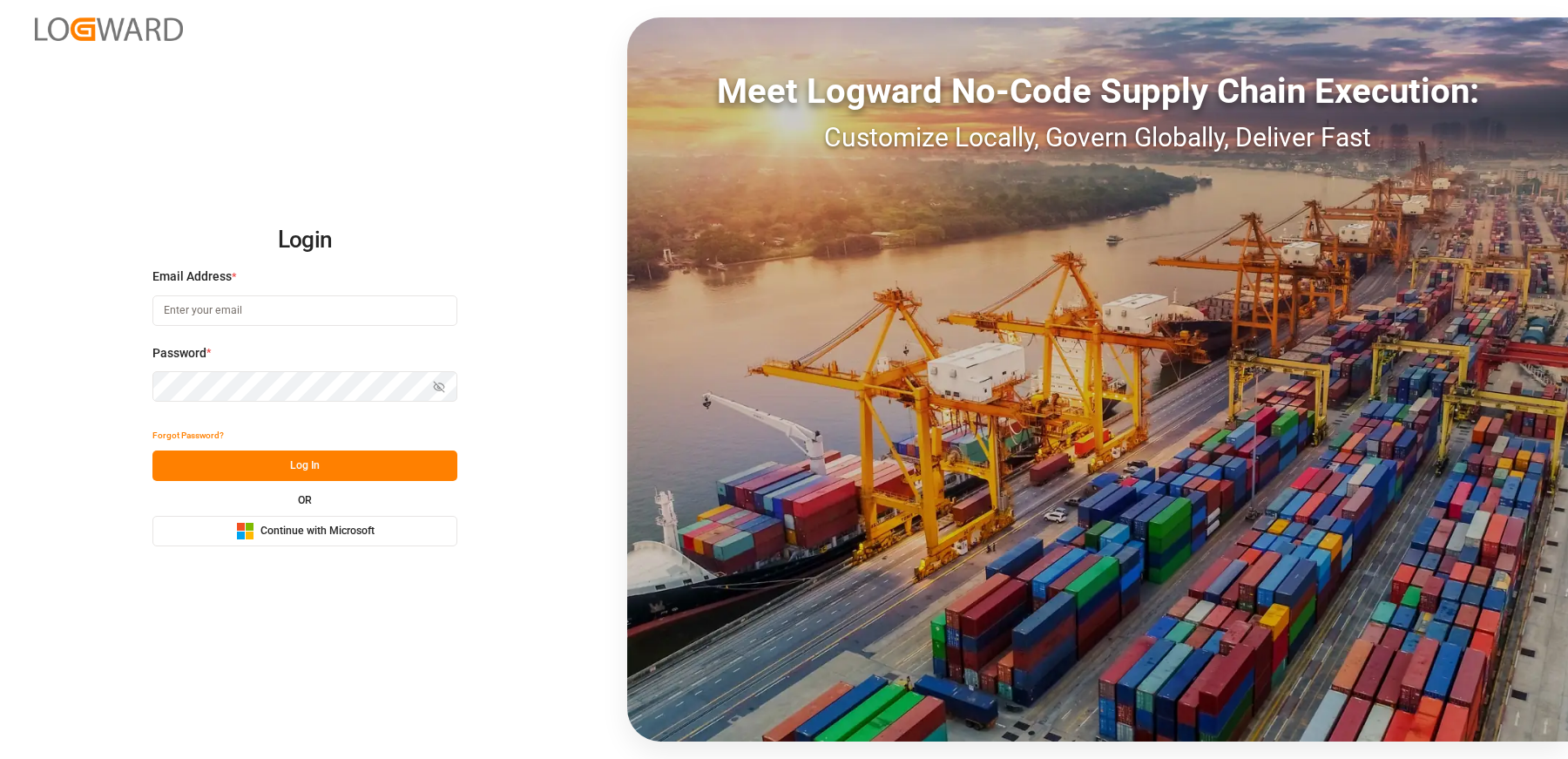
click at [248, 522] on icon "Microsoft Logo" at bounding box center [245, 531] width 18 height 18
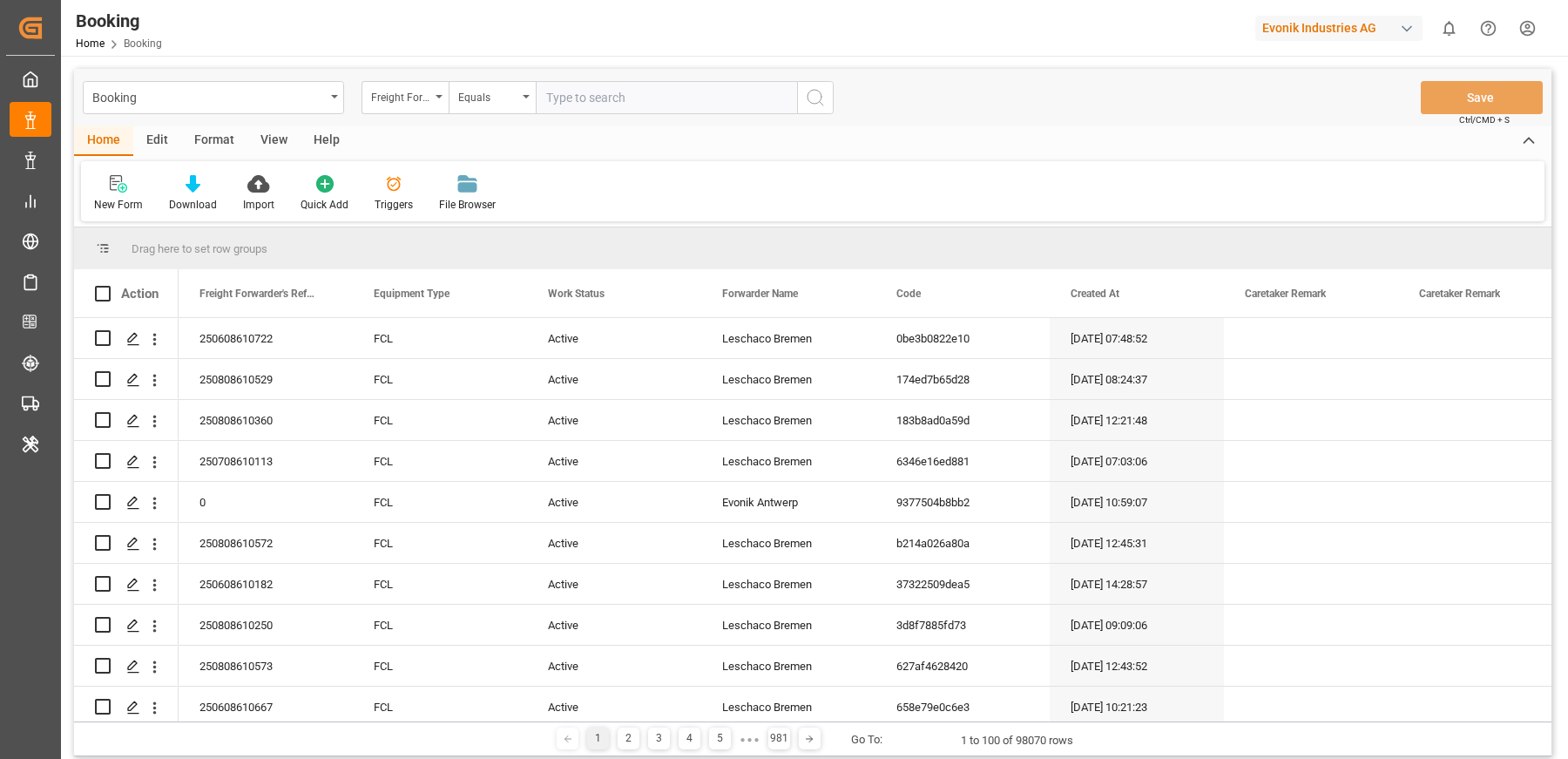
click at [154, 138] on div "Edit" at bounding box center [156, 141] width 48 height 30
click at [519, 195] on div "Schema Edit" at bounding box center [541, 194] width 85 height 38
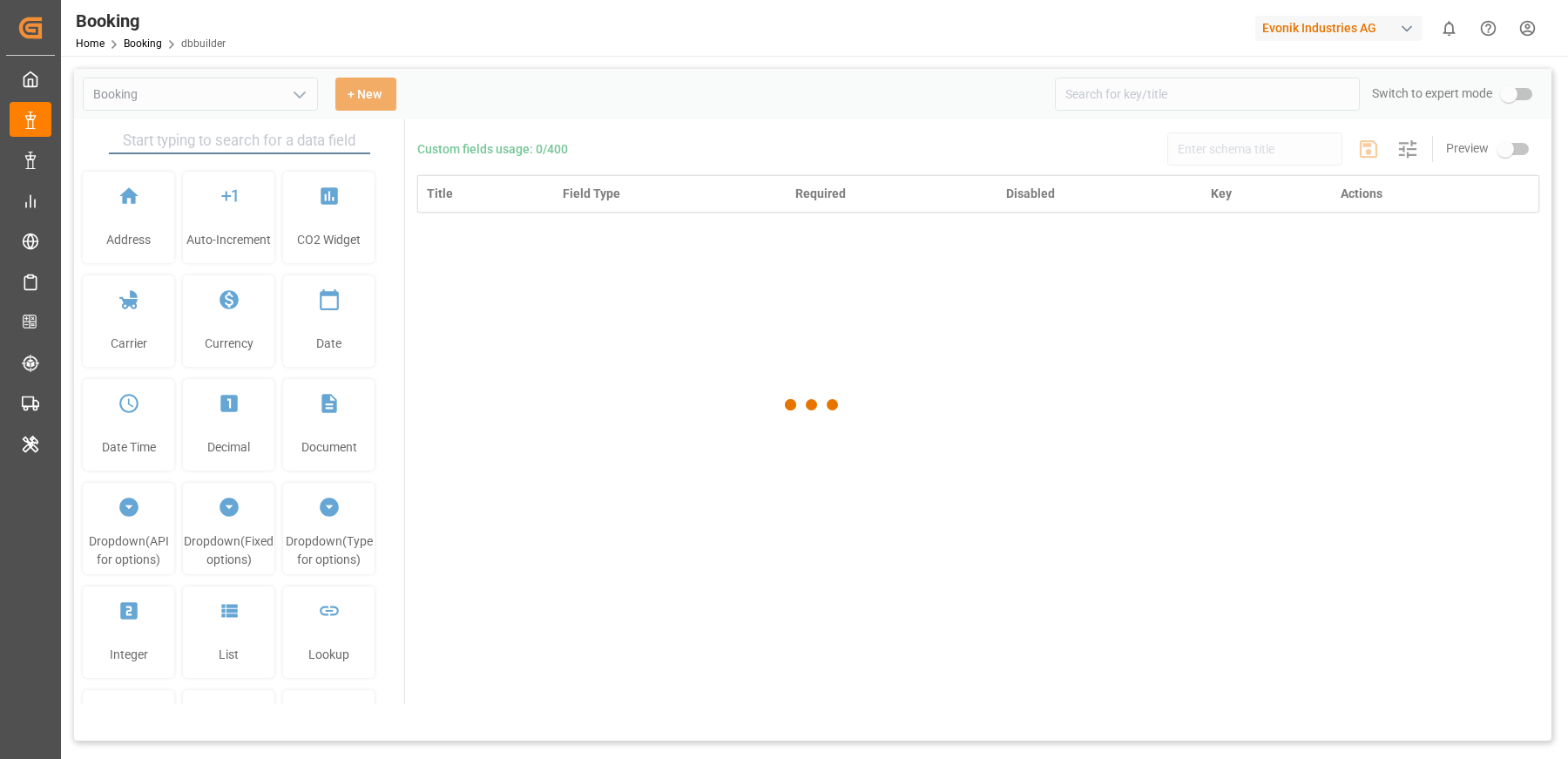
type input "Booking"
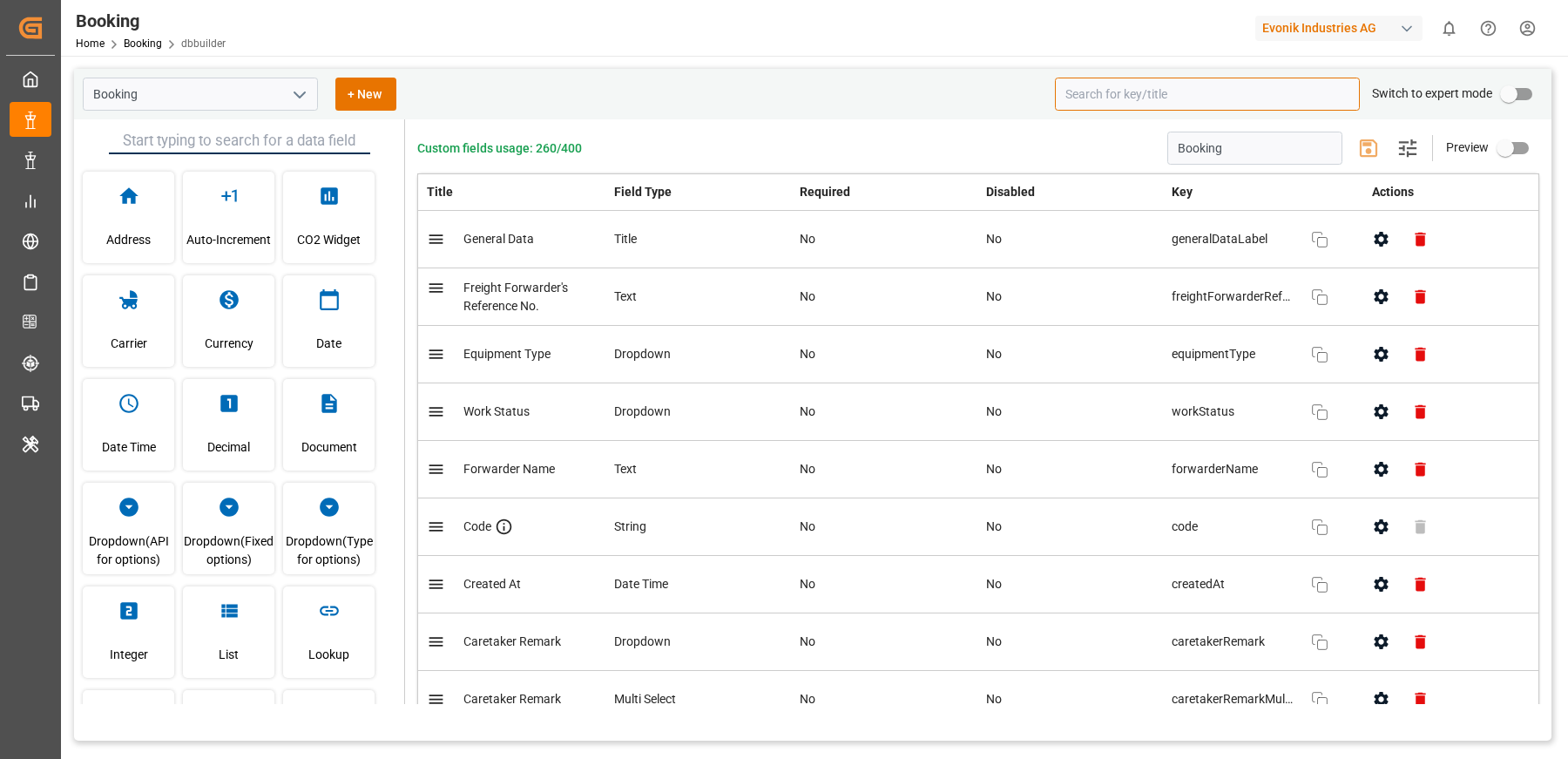
click at [1111, 93] on input at bounding box center [1206, 94] width 305 height 33
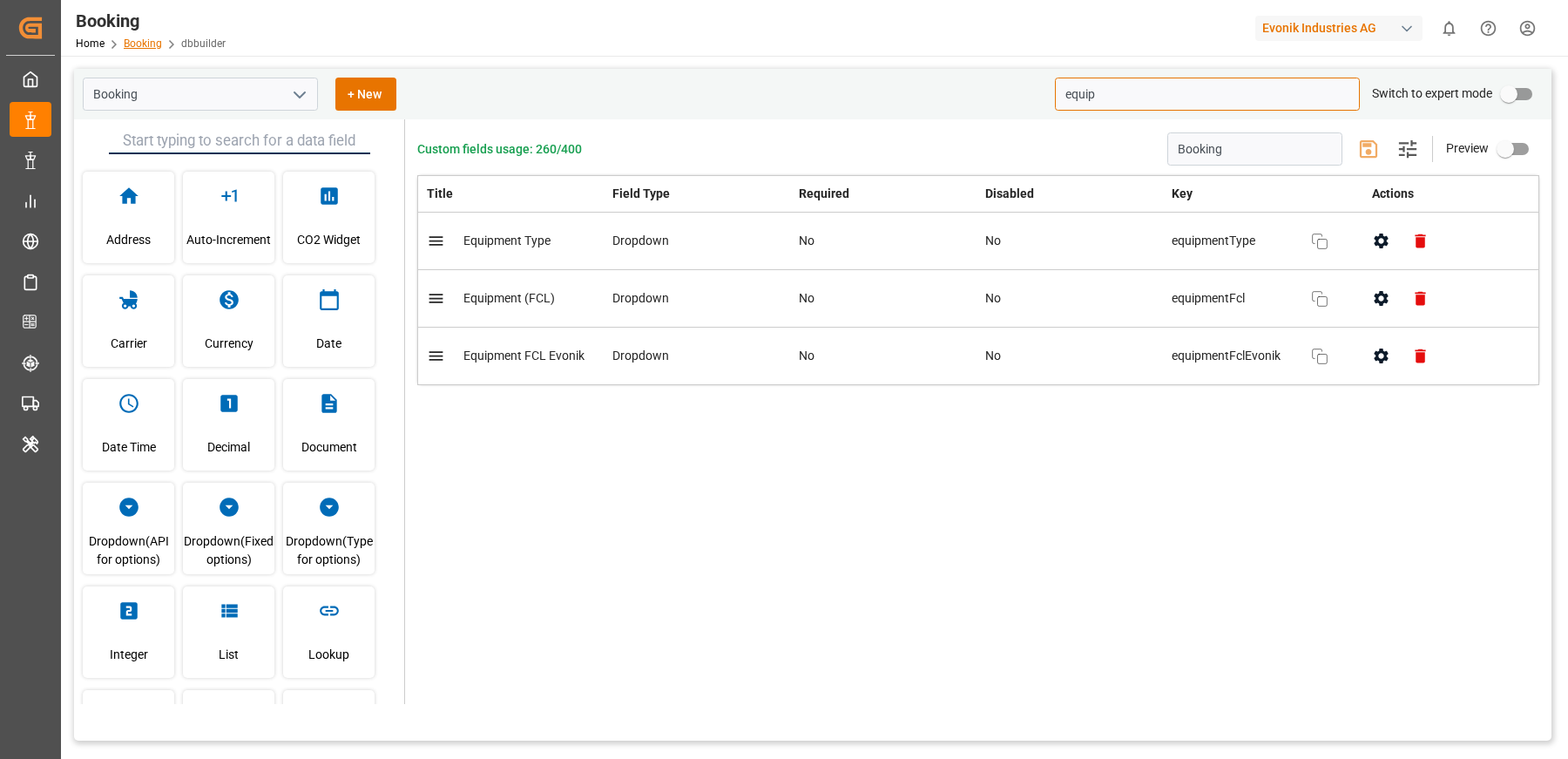
type input "equip"
click at [145, 45] on link "Booking" at bounding box center [143, 43] width 38 height 12
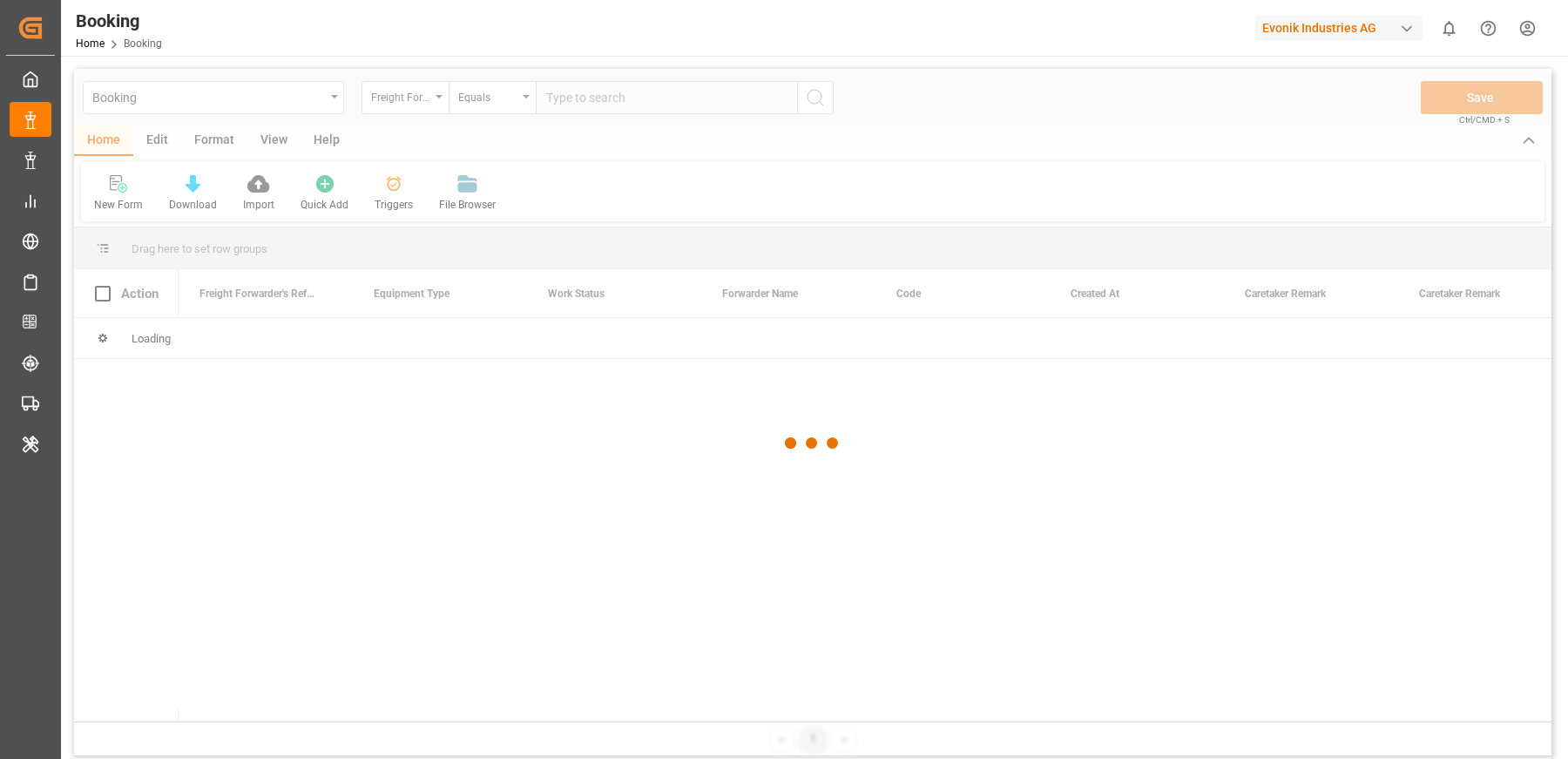
click at [427, 51] on div "Booking Home Booking Evonik Industries AG 0 Notifications Only show unread All …" at bounding box center [808, 28] width 1519 height 56
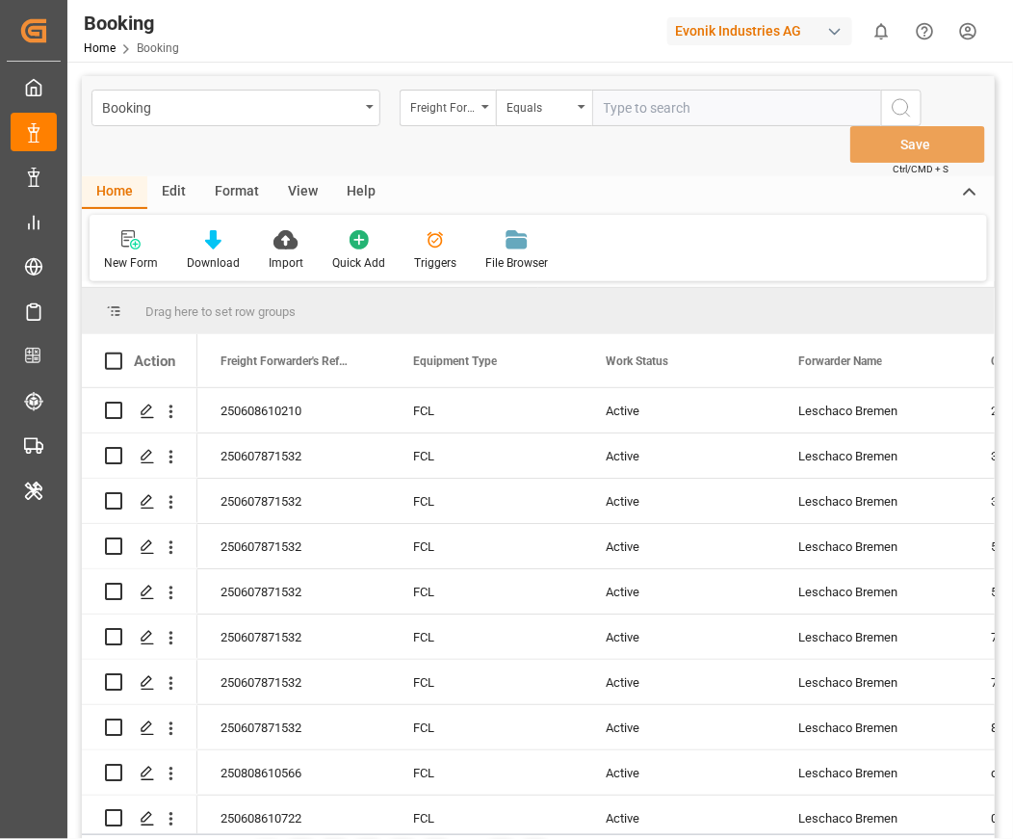
click at [174, 204] on div "Edit" at bounding box center [173, 192] width 53 height 33
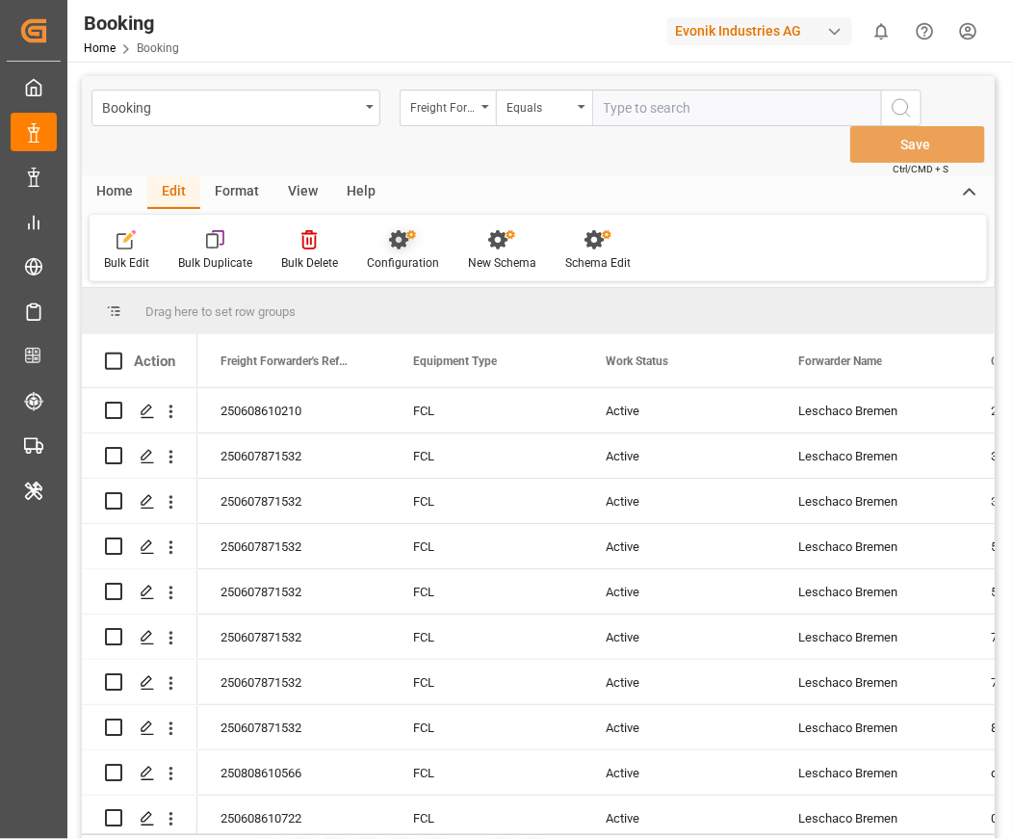
click at [387, 251] on div "Configuration" at bounding box center [403, 250] width 101 height 42
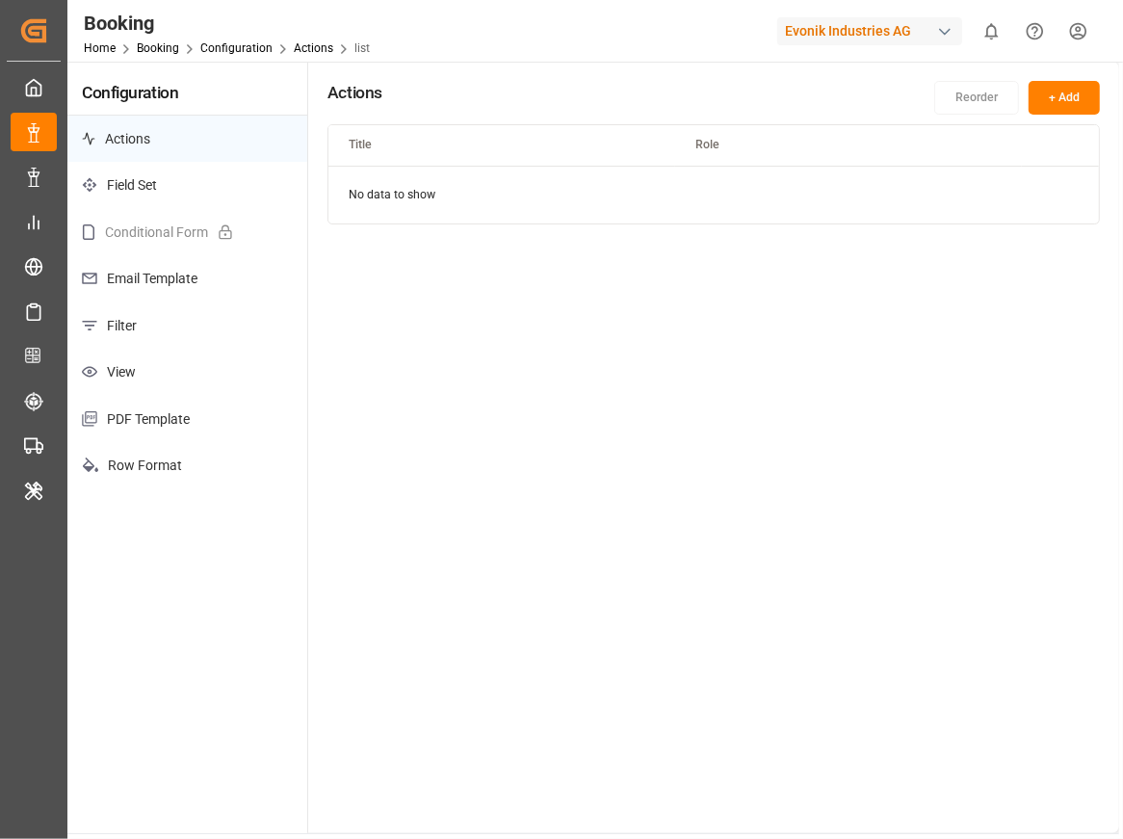
click at [182, 315] on p "Filter" at bounding box center [187, 325] width 240 height 47
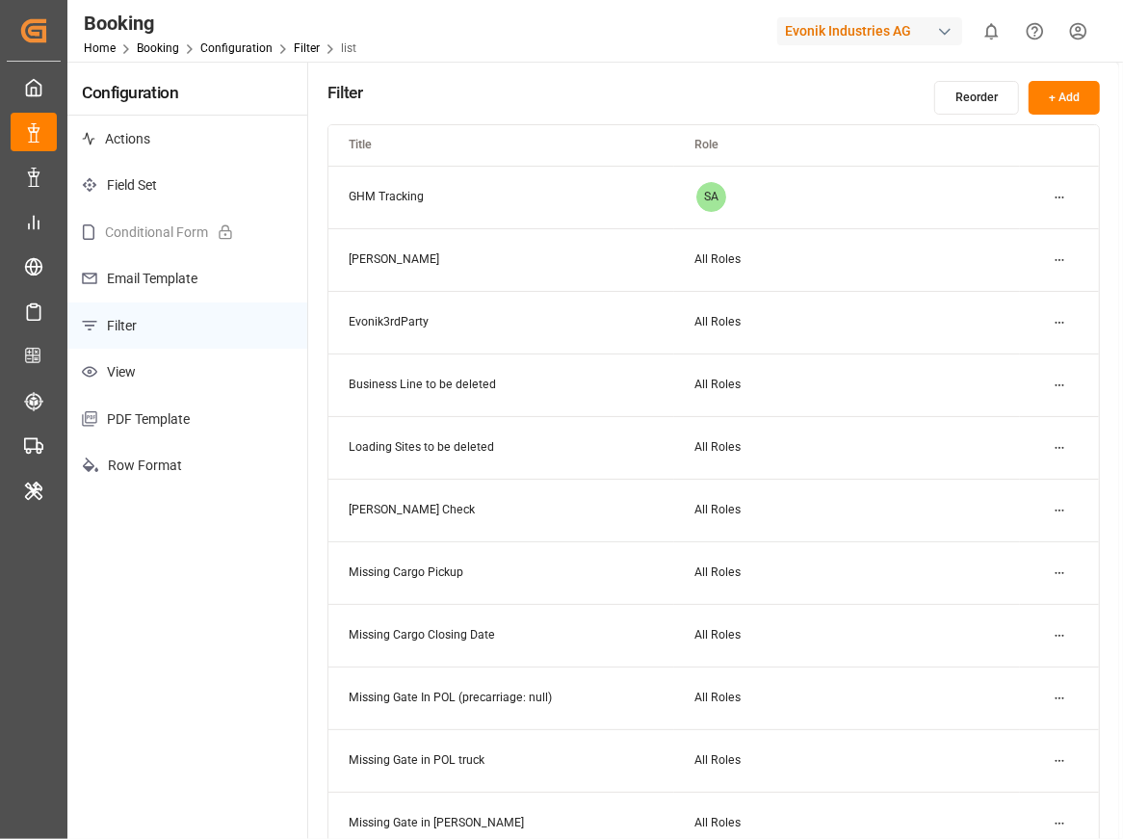
click at [1059, 574] on html "Created by potrace 1.15, written by Peter Selinger 2001-2017 Created by potrace…" at bounding box center [561, 419] width 1123 height 839
click at [995, 602] on div "Edit" at bounding box center [1025, 610] width 99 height 27
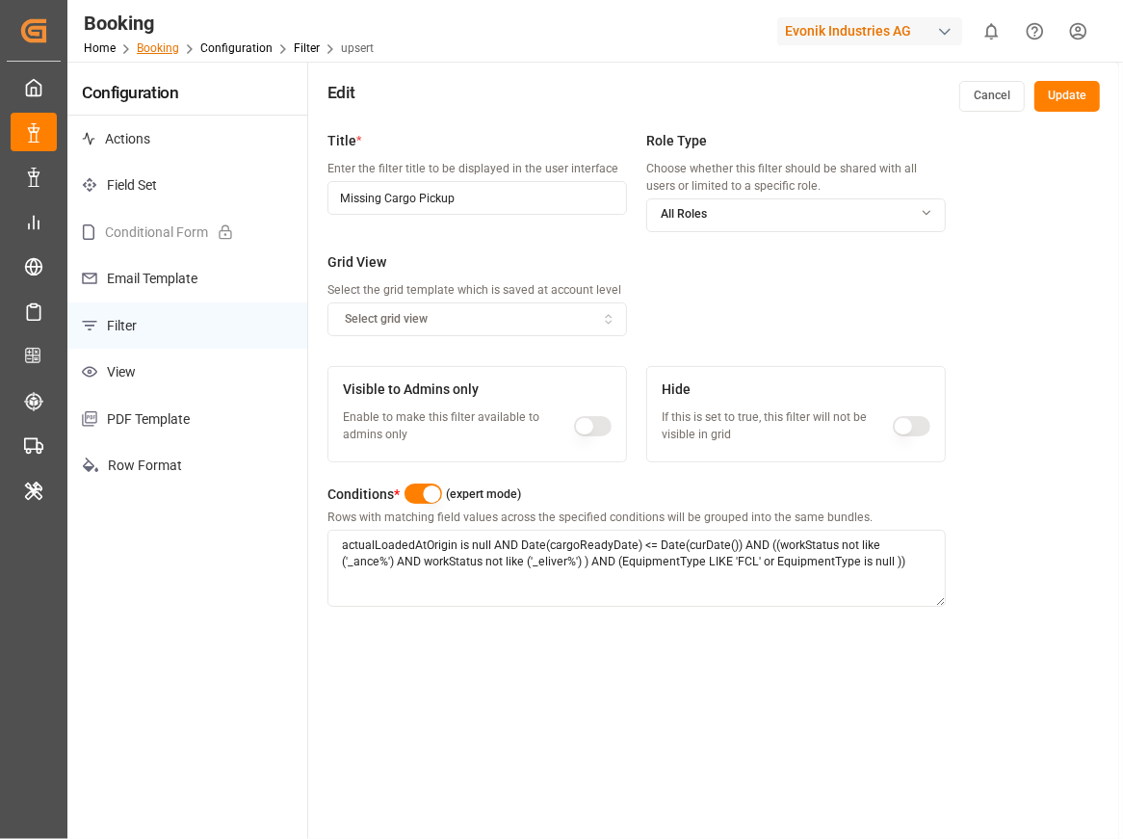
click at [158, 47] on link "Booking" at bounding box center [158, 47] width 42 height 13
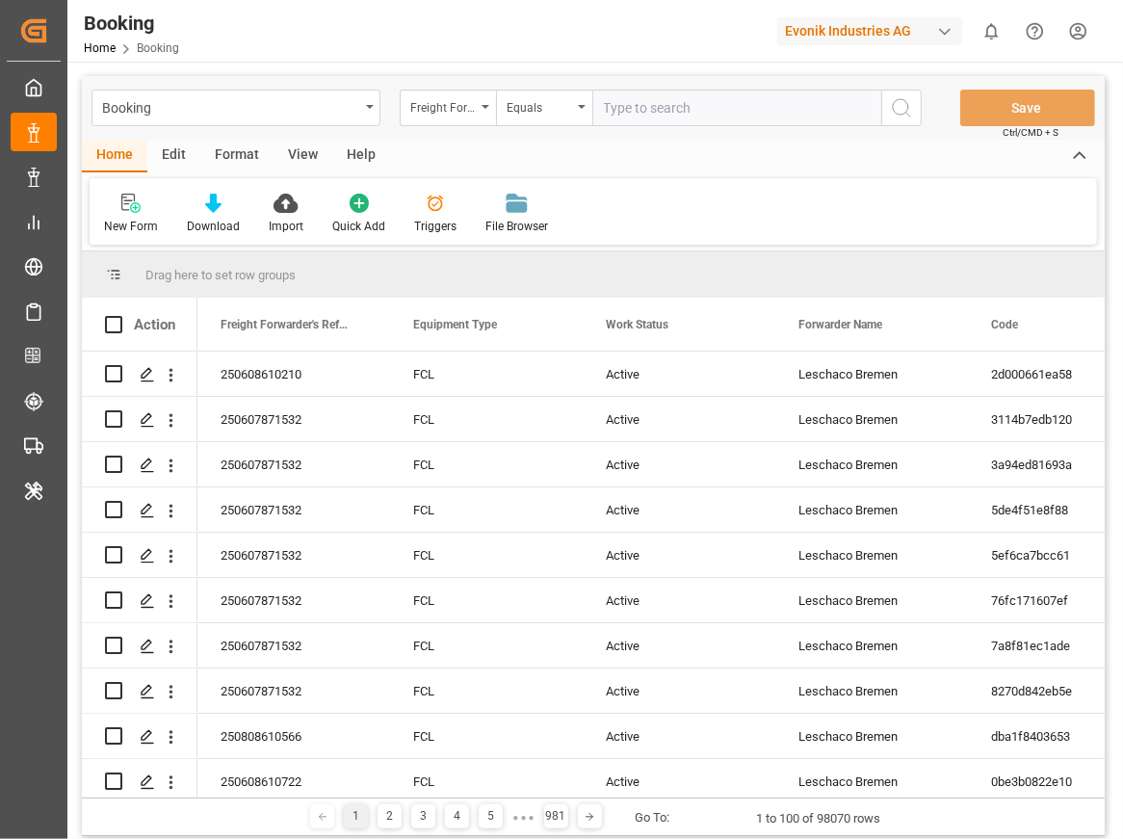
click at [229, 165] on div "Format" at bounding box center [236, 156] width 73 height 33
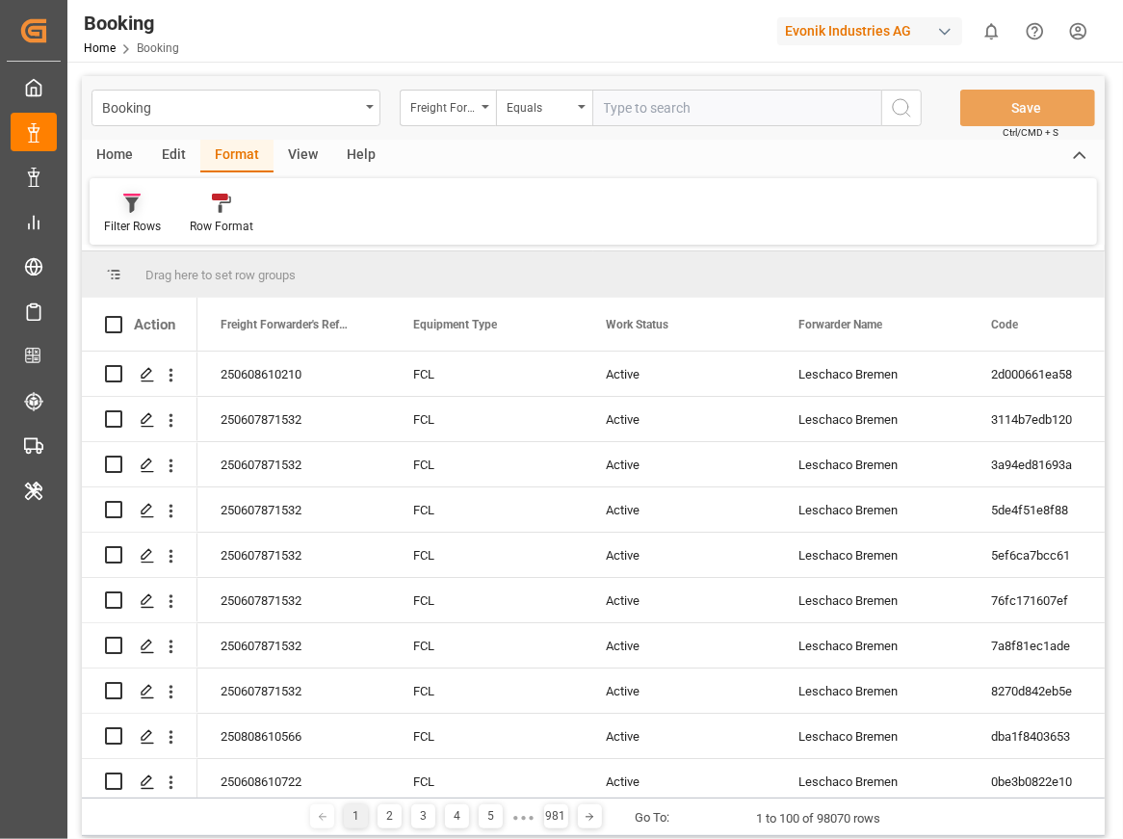
click at [121, 211] on div at bounding box center [132, 203] width 57 height 20
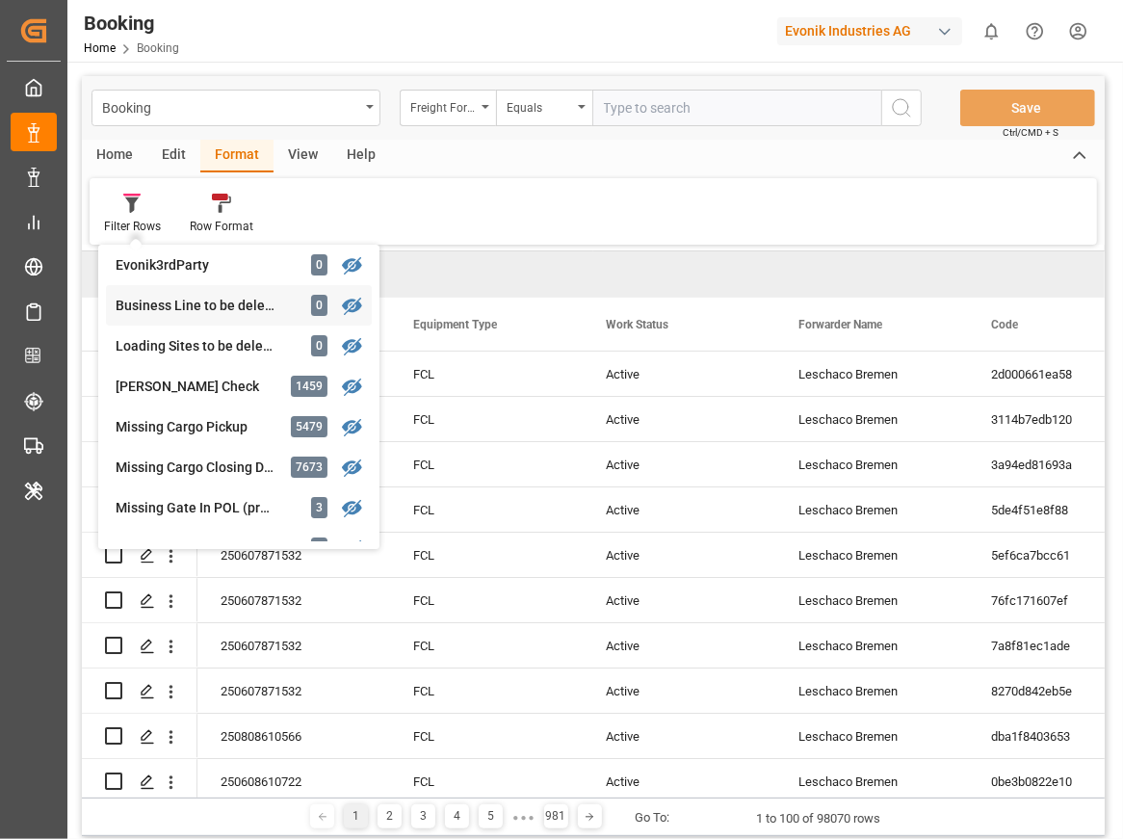
scroll to position [91, 0]
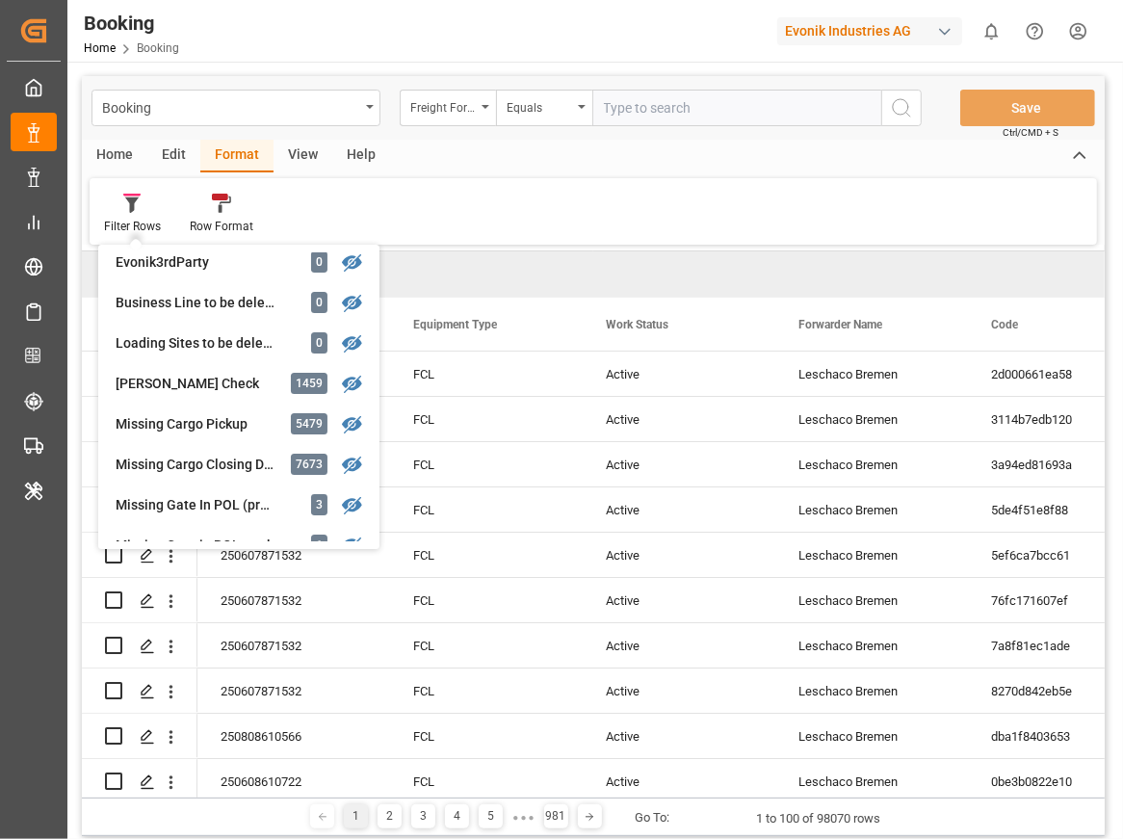
click at [194, 421] on div "Missing Cargo Pickup" at bounding box center [200, 424] width 169 height 20
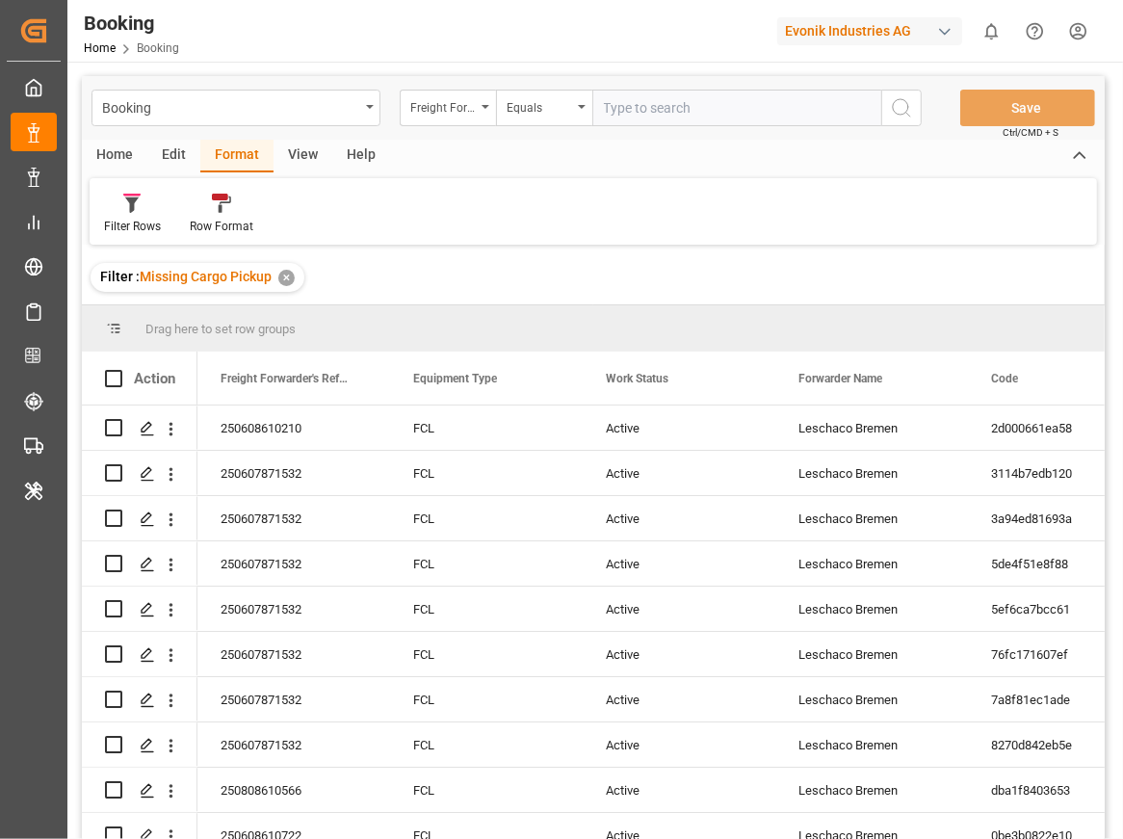
click at [290, 278] on div "✕" at bounding box center [286, 278] width 16 height 16
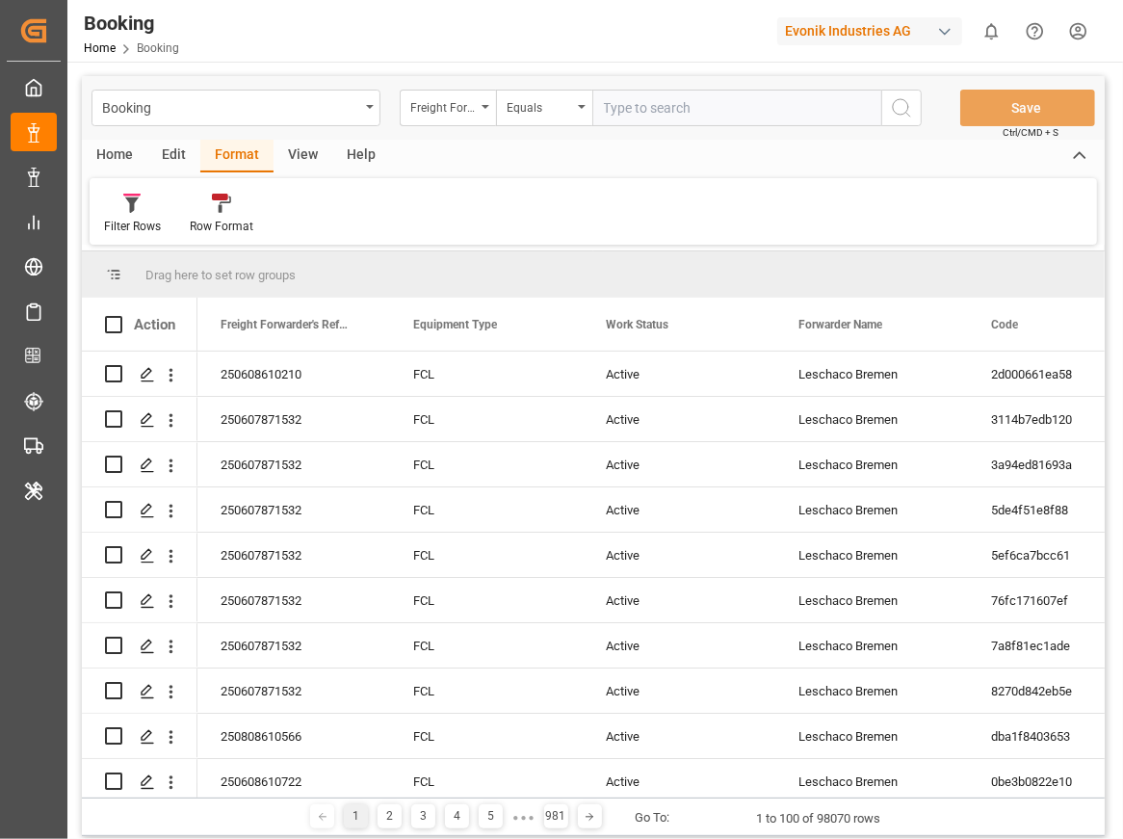
click at [170, 155] on div "Edit" at bounding box center [173, 156] width 53 height 33
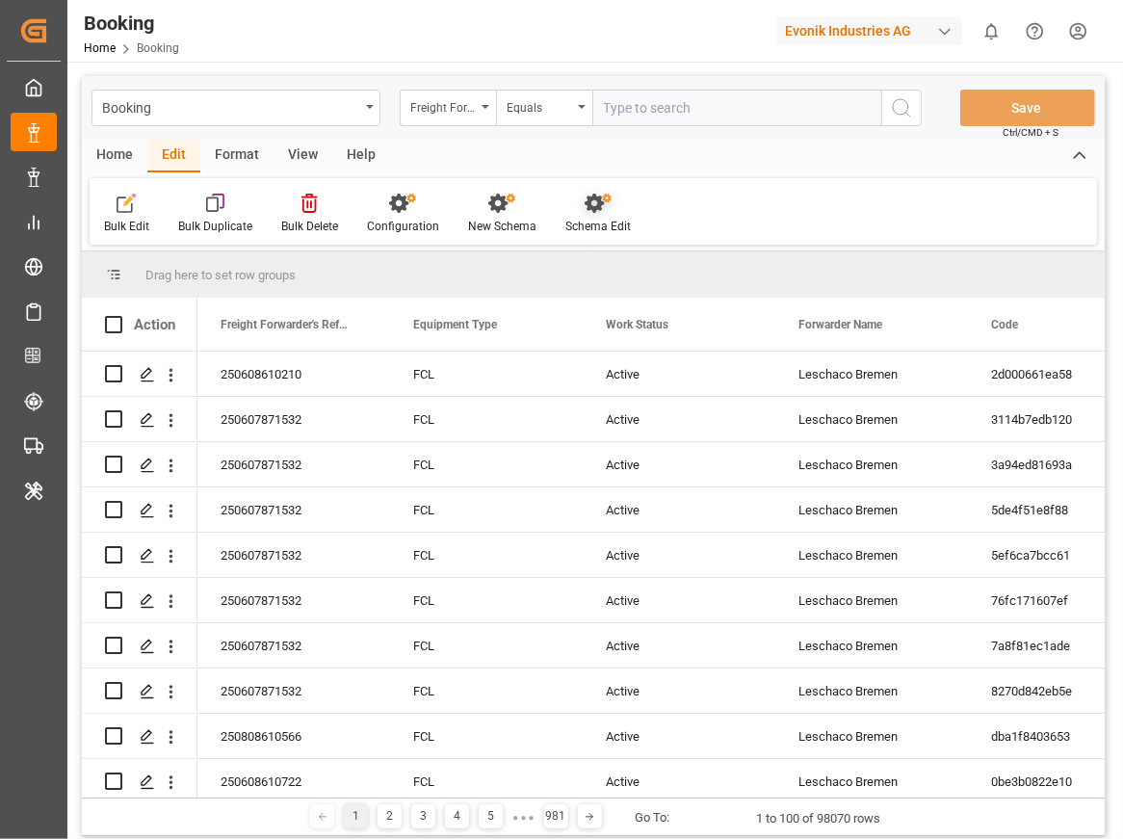
click at [593, 212] on icon at bounding box center [598, 203] width 27 height 19
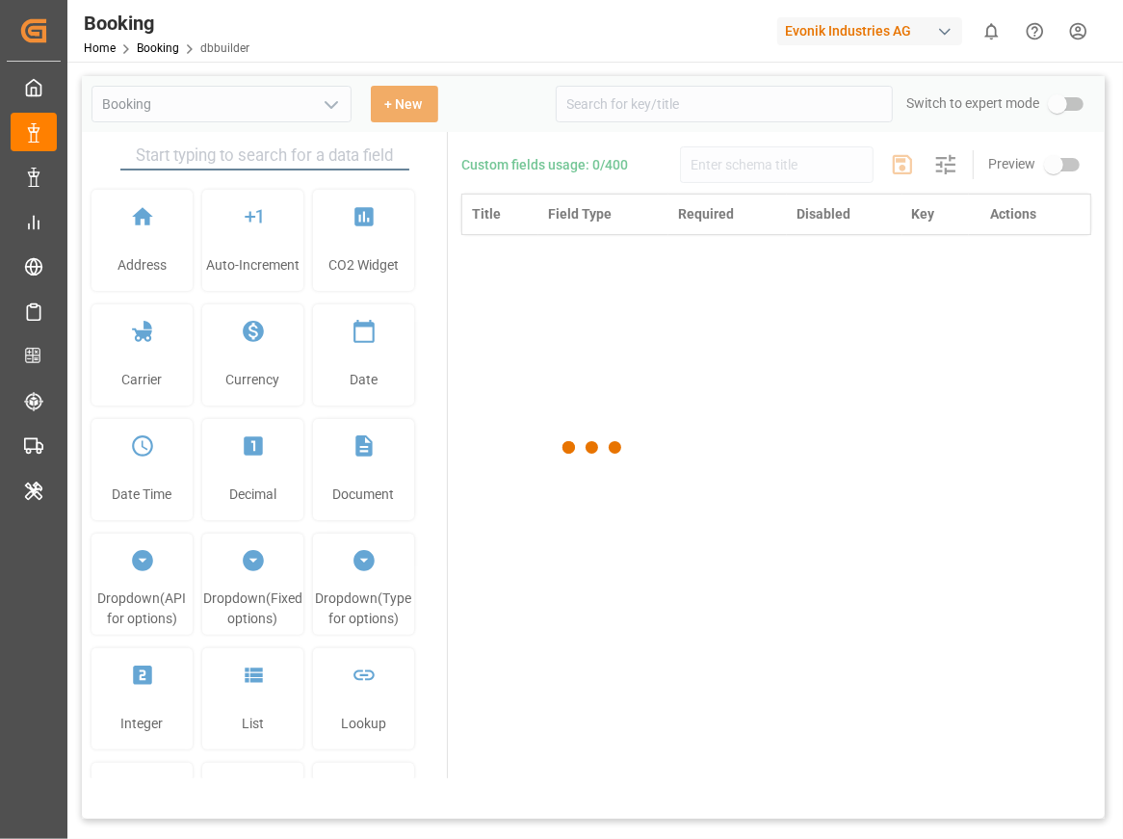
type input "Booking"
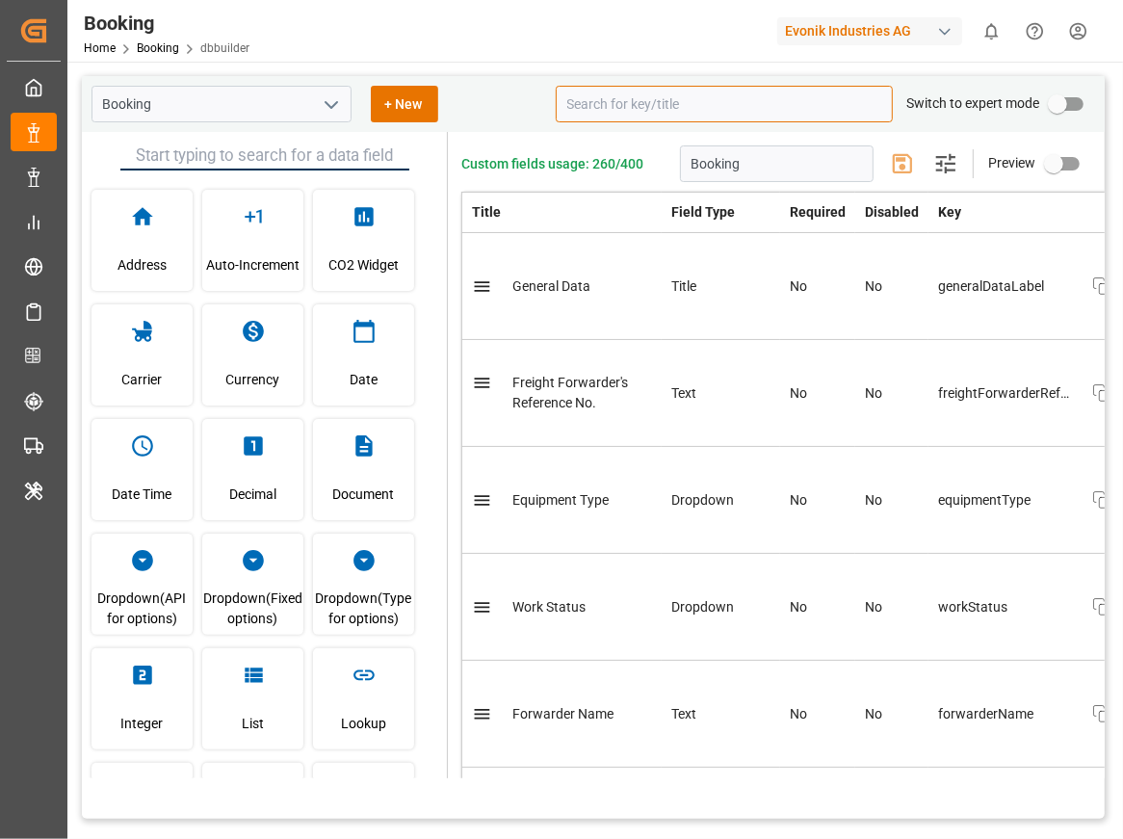
click at [703, 102] on input at bounding box center [724, 104] width 337 height 37
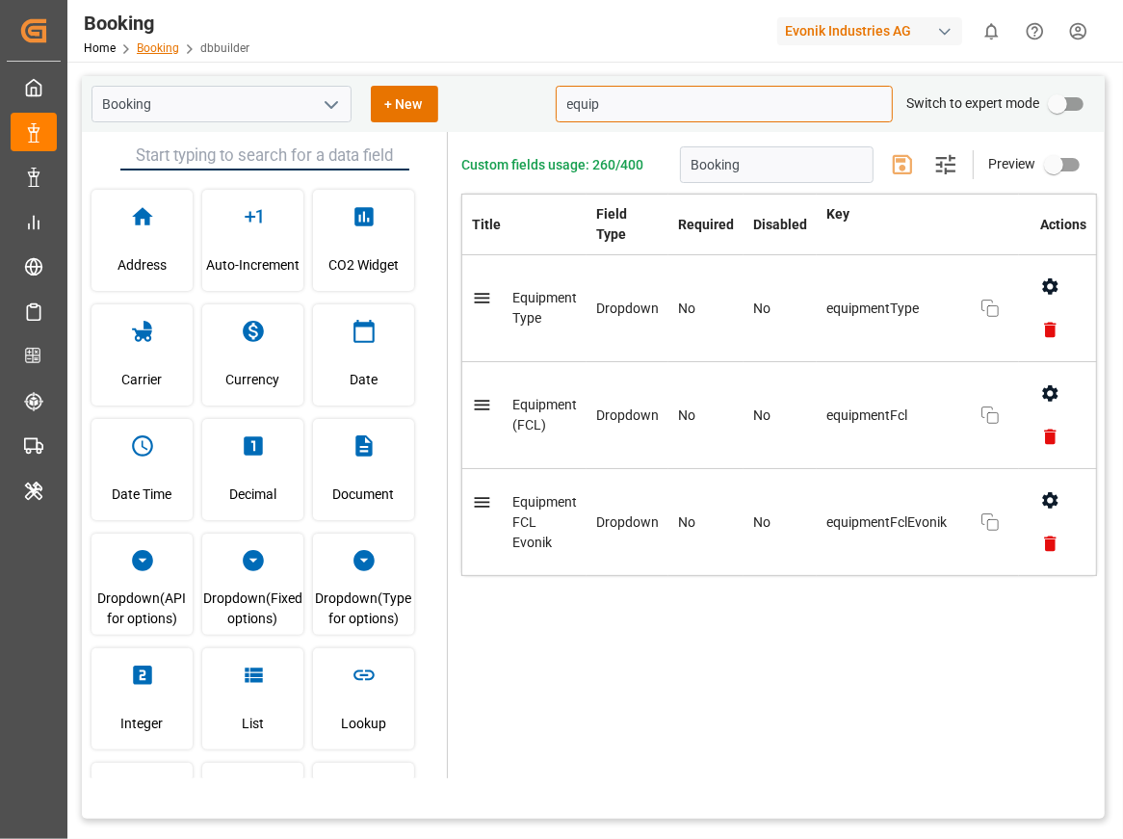
type input "equip"
click at [146, 47] on link "Booking" at bounding box center [158, 47] width 42 height 13
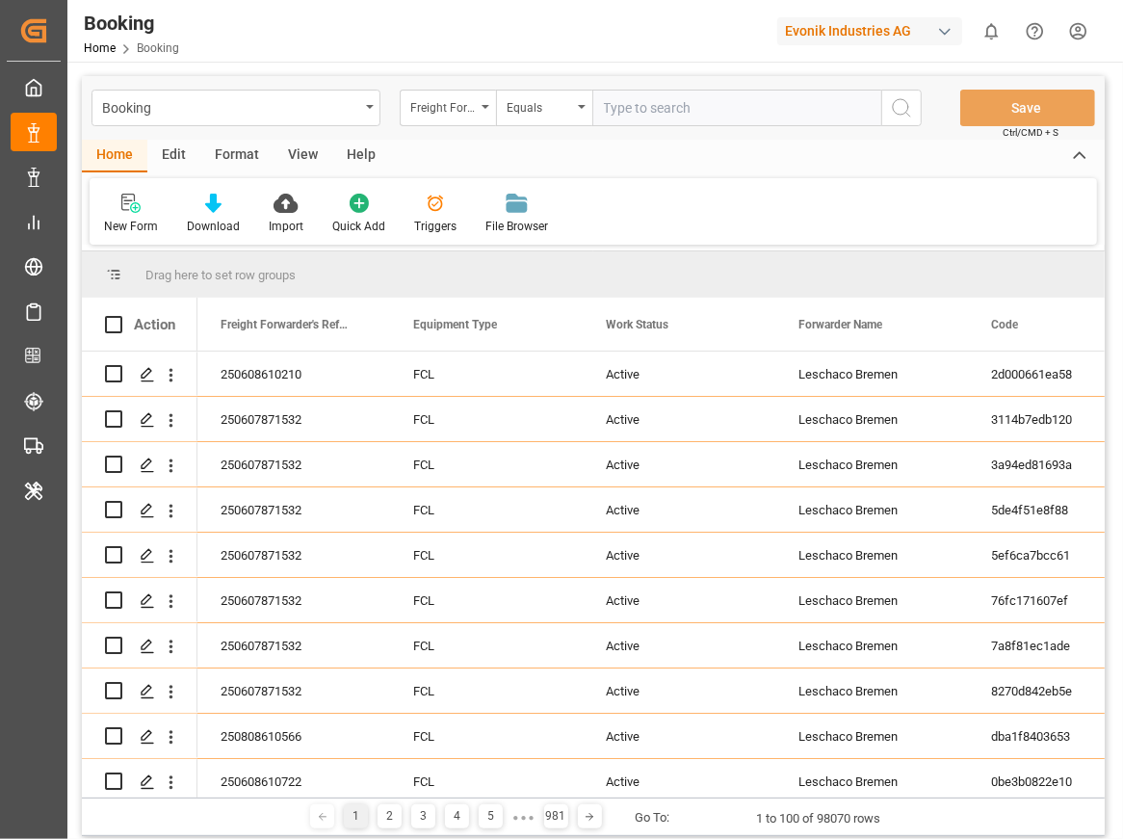
click at [831, 19] on div "Evonik Industries AG" at bounding box center [869, 31] width 185 height 28
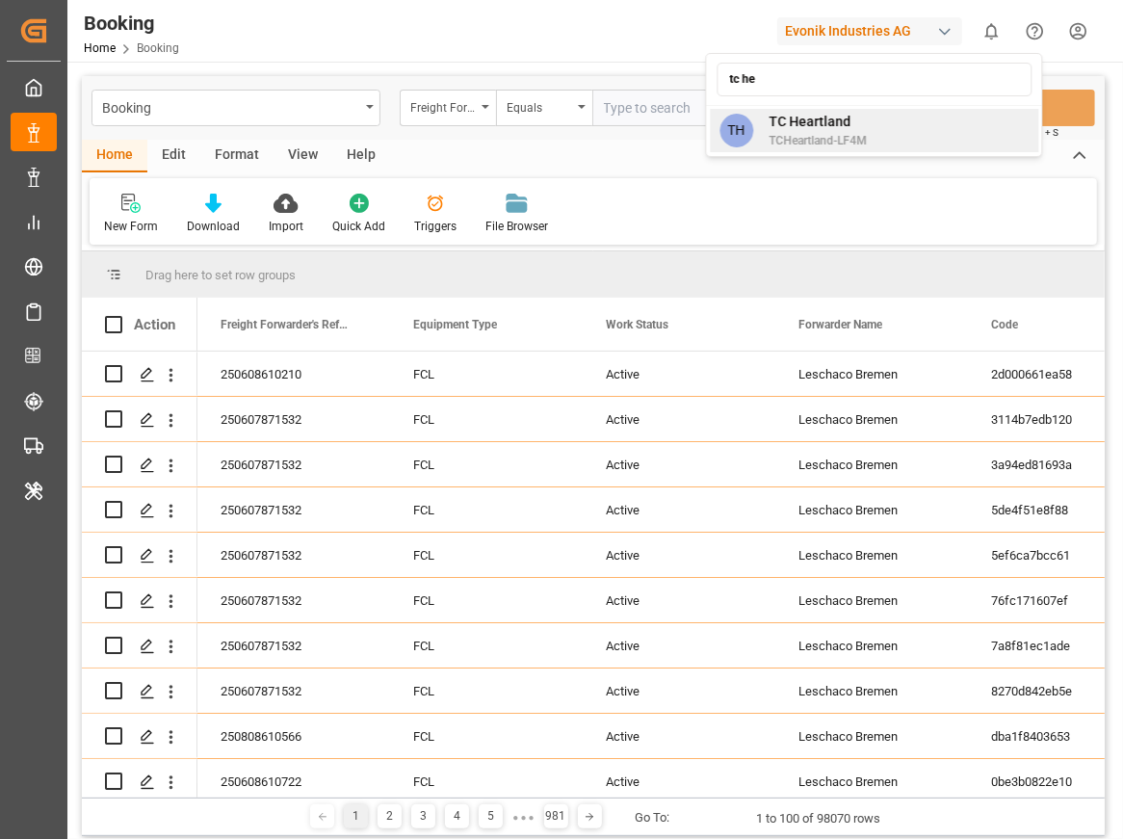
type input "tc he"
drag, startPoint x: 815, startPoint y: 117, endPoint x: 1090, endPoint y: 826, distance: 761.4
click at [815, 117] on span "TC Heartland" at bounding box center [818, 122] width 98 height 20
